Goal: Task Accomplishment & Management: Manage account settings

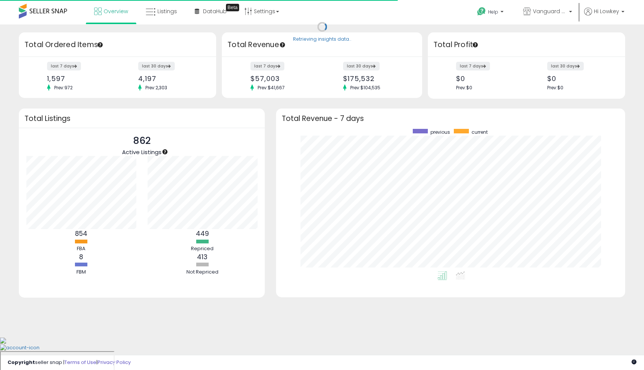
scroll to position [142, 334]
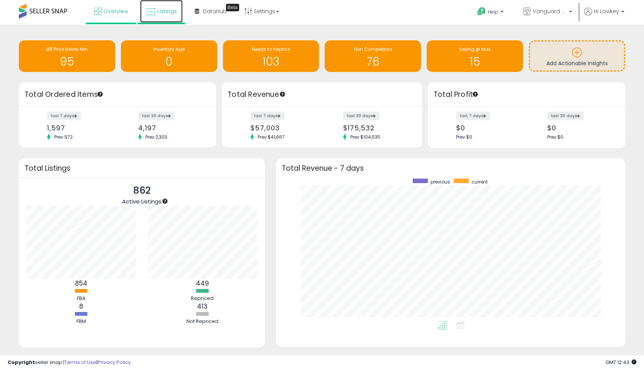
click at [172, 18] on link "Listings" at bounding box center [161, 11] width 43 height 23
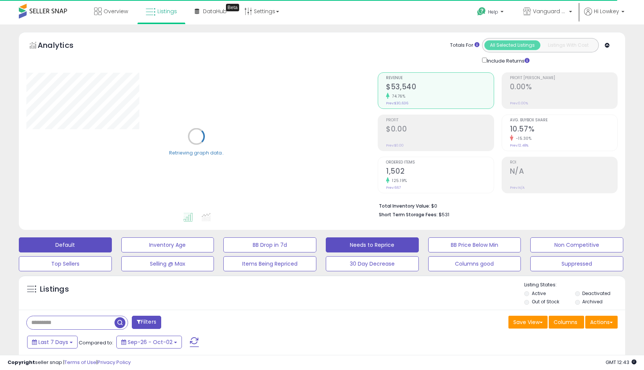
click at [357, 245] on button "Needs to Reprice" at bounding box center [372, 244] width 93 height 15
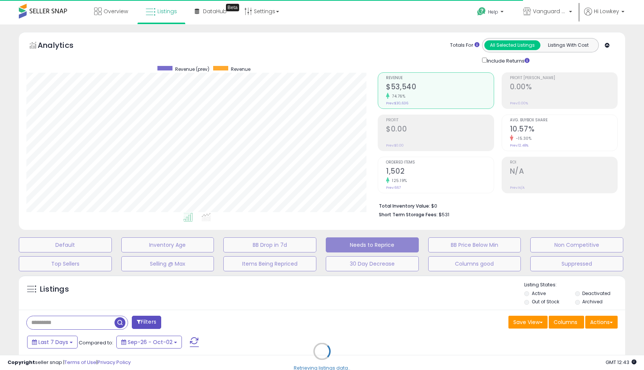
scroll to position [154, 351]
select select "**"
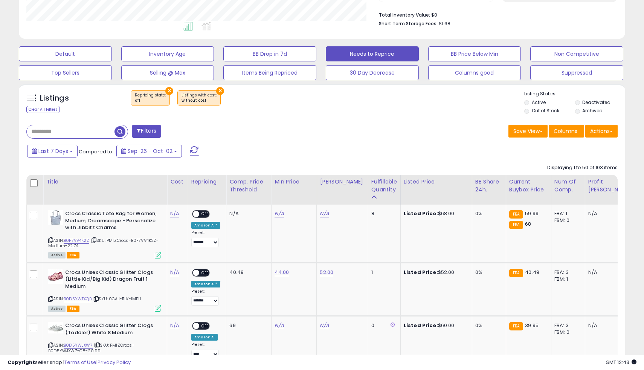
scroll to position [189, 0]
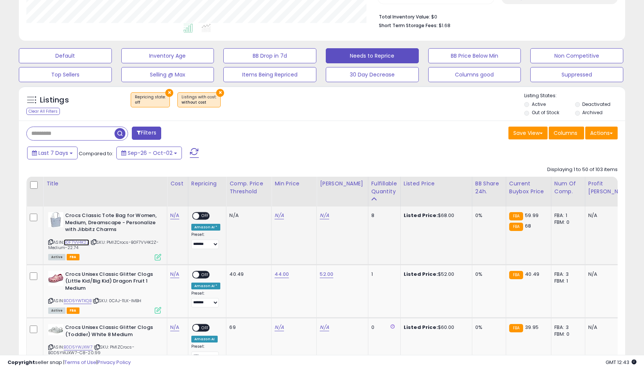
click at [80, 241] on link "B0F7VV4K2Z" at bounding box center [77, 242] width 26 height 6
click at [323, 214] on link "N/A" at bounding box center [324, 216] width 9 height 8
type input "*****"
click button "submit" at bounding box center [346, 196] width 13 height 11
click at [282, 213] on div "N/A" at bounding box center [292, 215] width 36 height 7
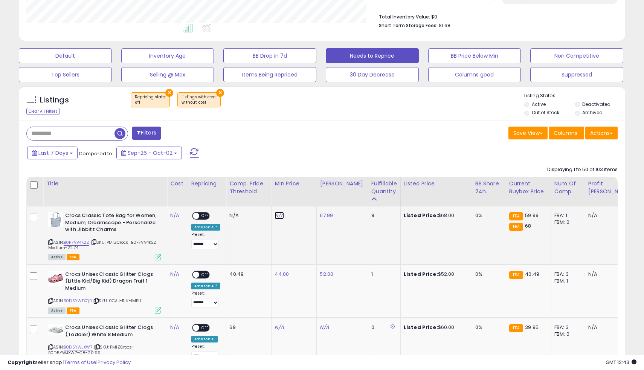
click at [277, 216] on link "N/A" at bounding box center [278, 216] width 9 height 8
type input "*****"
click button "submit" at bounding box center [301, 196] width 13 height 11
click at [195, 214] on span at bounding box center [196, 216] width 6 height 6
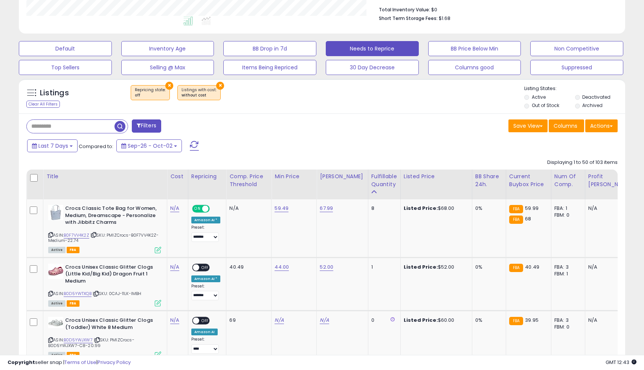
scroll to position [191, 0]
